Goal: Task Accomplishment & Management: Use online tool/utility

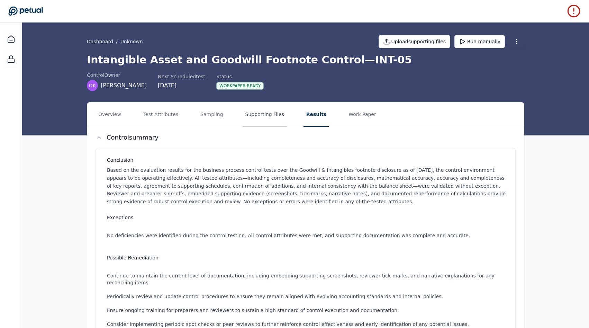
click at [247, 119] on button "Supporting Files" at bounding box center [265, 114] width 44 height 24
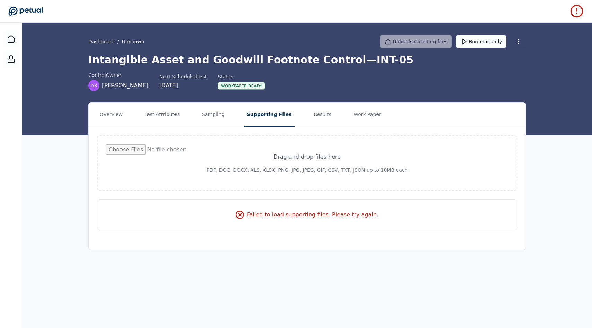
click at [209, 130] on div "Drag and drop files here PDF, DOC, DOCX, XLS, XLSX, PNG, JPG, JPEG, GIF, CSV, T…" at bounding box center [307, 182] width 437 height 111
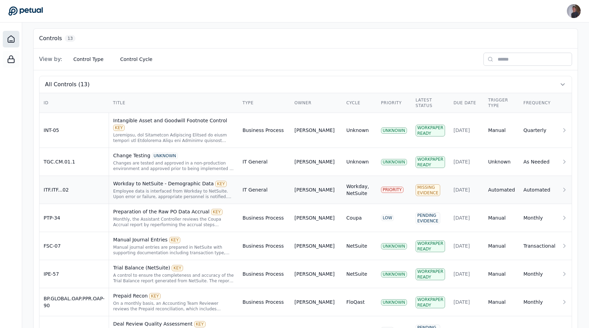
scroll to position [185, 0]
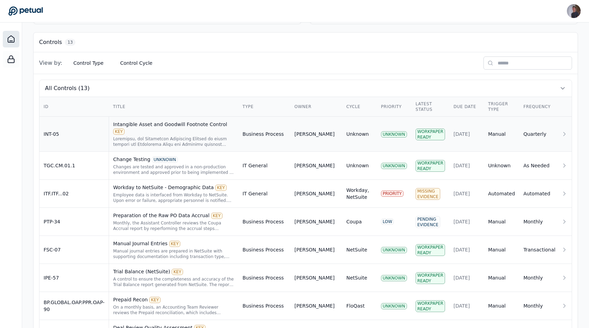
click at [72, 137] on td "INT-05" at bounding box center [74, 134] width 70 height 35
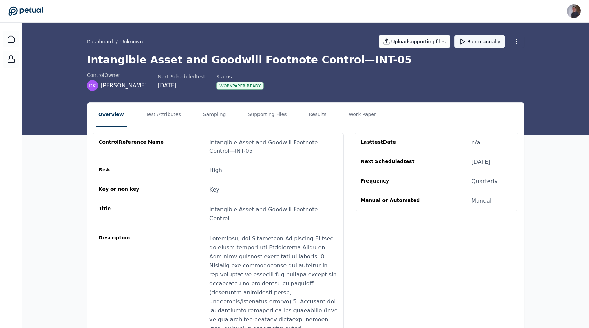
click at [493, 38] on button "Run manually" at bounding box center [479, 41] width 51 height 13
click at [16, 42] on div at bounding box center [11, 39] width 17 height 17
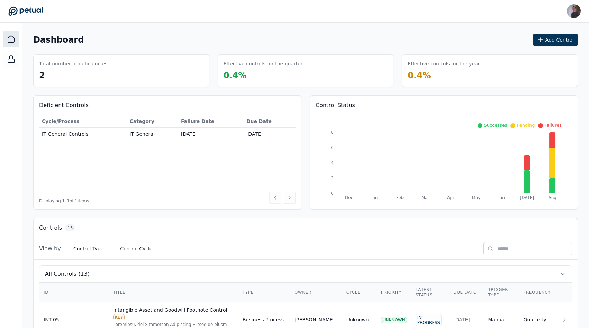
scroll to position [180, 0]
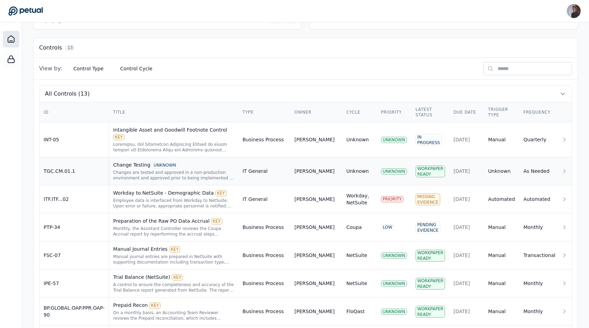
click at [76, 172] on td "TGC.CM.01.1" at bounding box center [74, 171] width 70 height 28
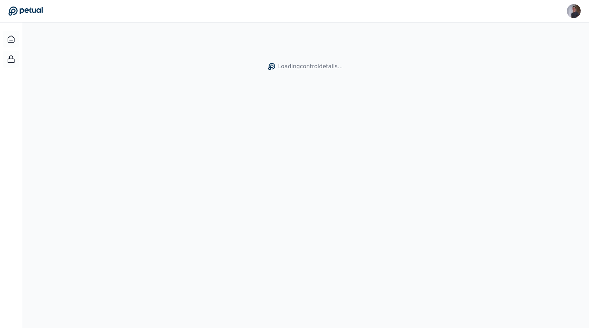
scroll to position [22, 0]
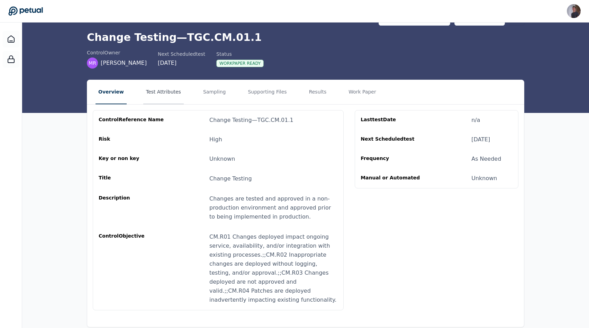
click at [173, 93] on button "Test Attributes" at bounding box center [163, 92] width 40 height 24
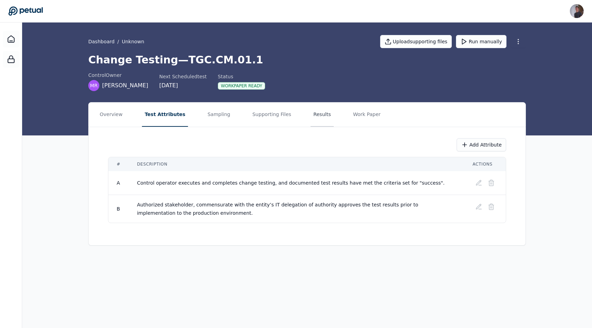
click at [318, 121] on button "Results" at bounding box center [321, 114] width 23 height 24
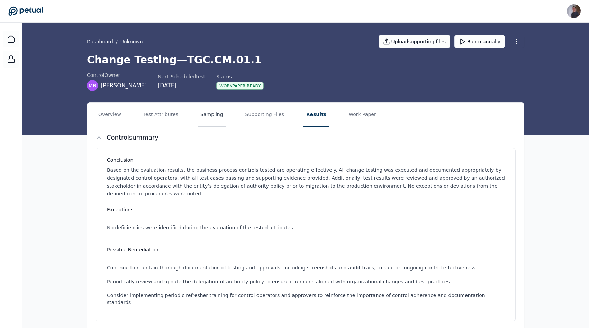
click at [219, 112] on button "Sampling" at bounding box center [212, 114] width 28 height 24
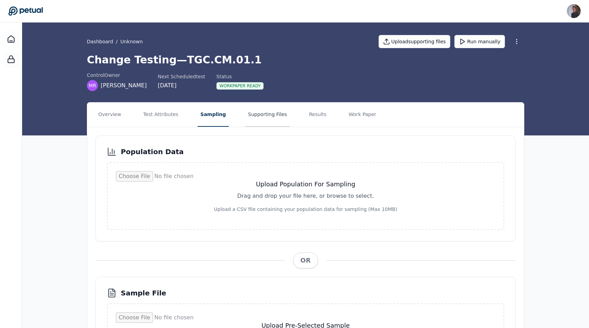
click at [263, 112] on button "Supporting Files" at bounding box center [267, 114] width 44 height 24
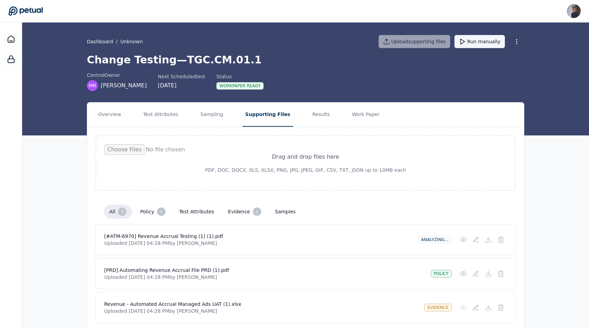
click at [464, 41] on polygon at bounding box center [463, 41] width 4 height 5
click at [15, 39] on div at bounding box center [11, 39] width 17 height 17
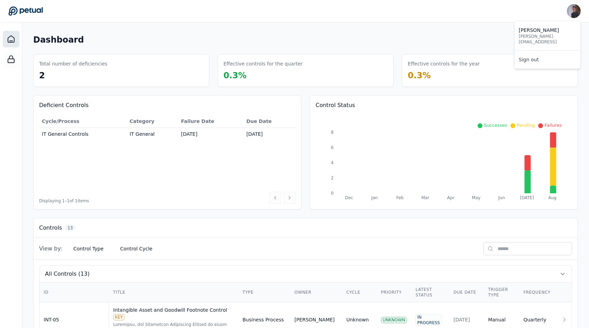
click at [573, 12] on img at bounding box center [574, 11] width 14 height 14
click at [543, 53] on link "Sign out" at bounding box center [548, 59] width 66 height 12
